Goal: Find contact information: Find contact information

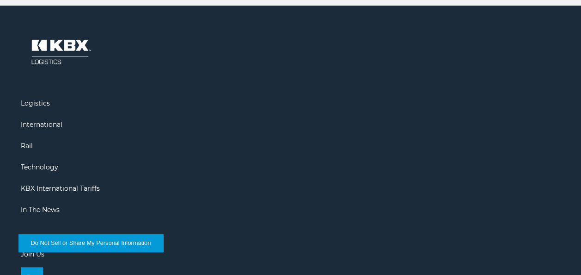
scroll to position [2058, 0]
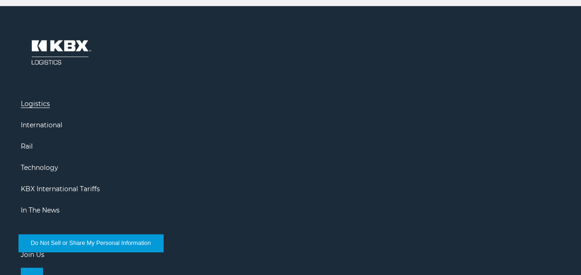
click at [37, 104] on link "Logistics" at bounding box center [35, 103] width 29 height 8
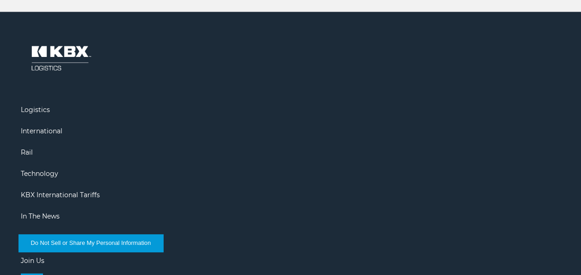
scroll to position [1047, 0]
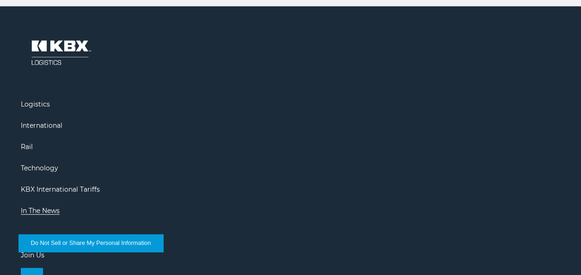
click at [46, 210] on link "In The News" at bounding box center [40, 210] width 39 height 8
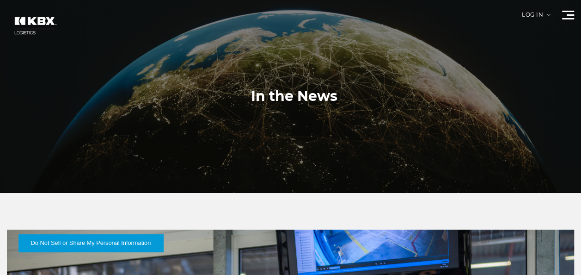
click at [274, 93] on h1 "In the News" at bounding box center [294, 96] width 87 height 19
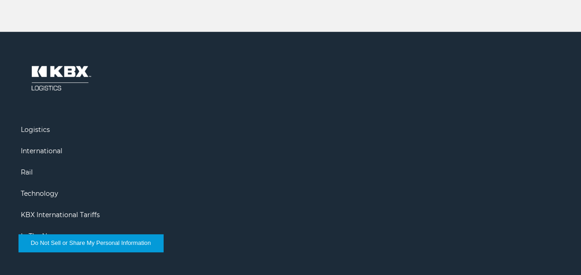
scroll to position [1319, 0]
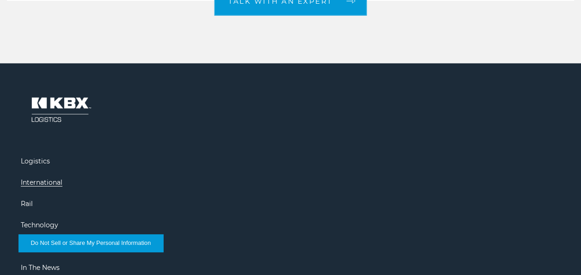
click at [37, 178] on link "International" at bounding box center [42, 182] width 42 height 8
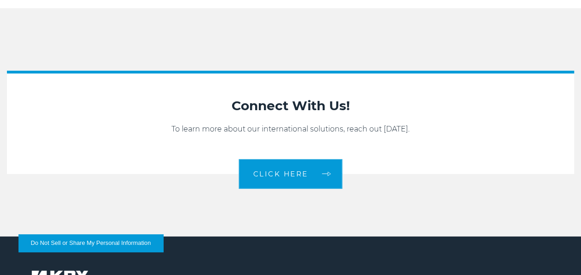
scroll to position [1195, 0]
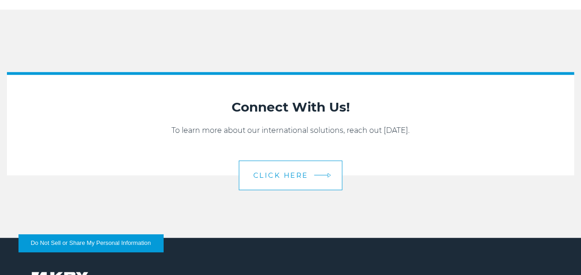
click at [270, 175] on span "CLICK HERE" at bounding box center [281, 175] width 55 height 7
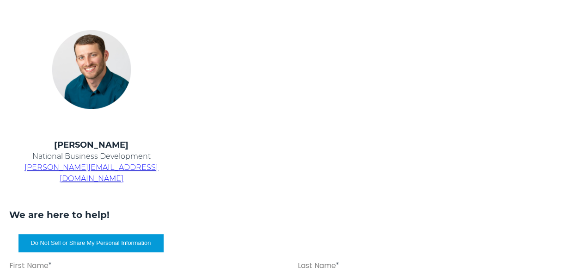
scroll to position [370, 0]
